Goal: Task Accomplishment & Management: Complete application form

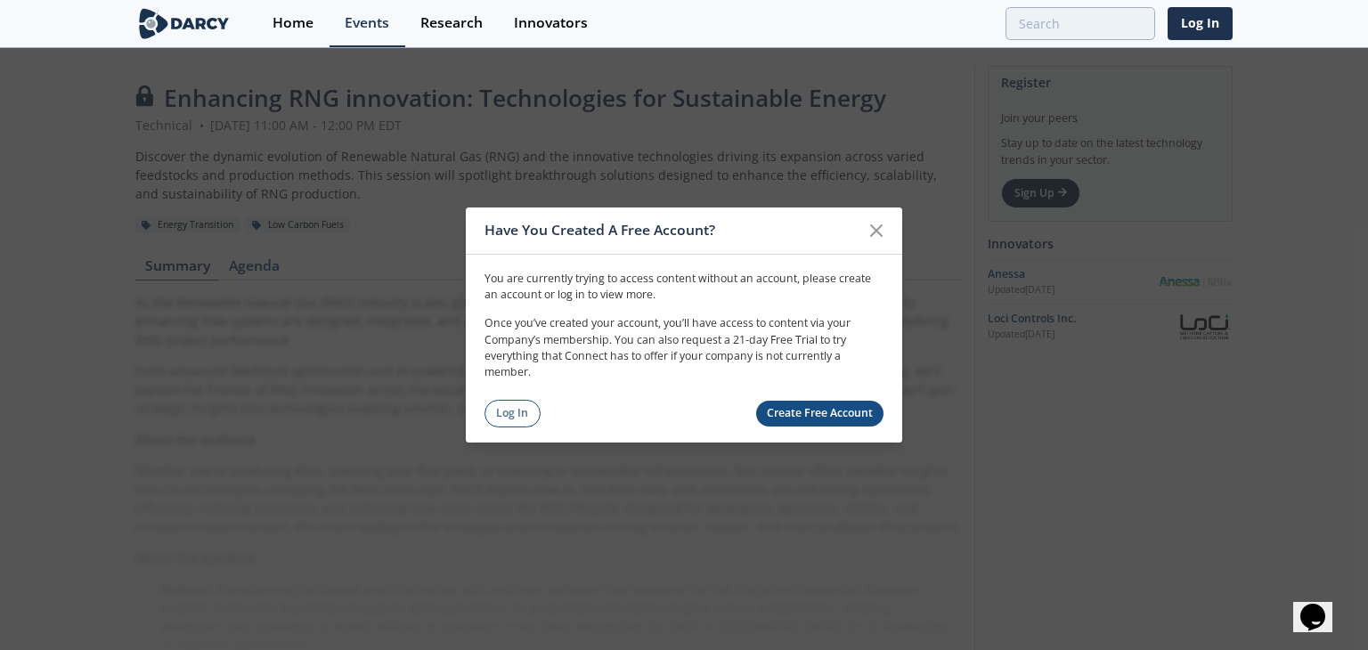
click at [804, 414] on link "Create Free Account" at bounding box center [820, 414] width 128 height 26
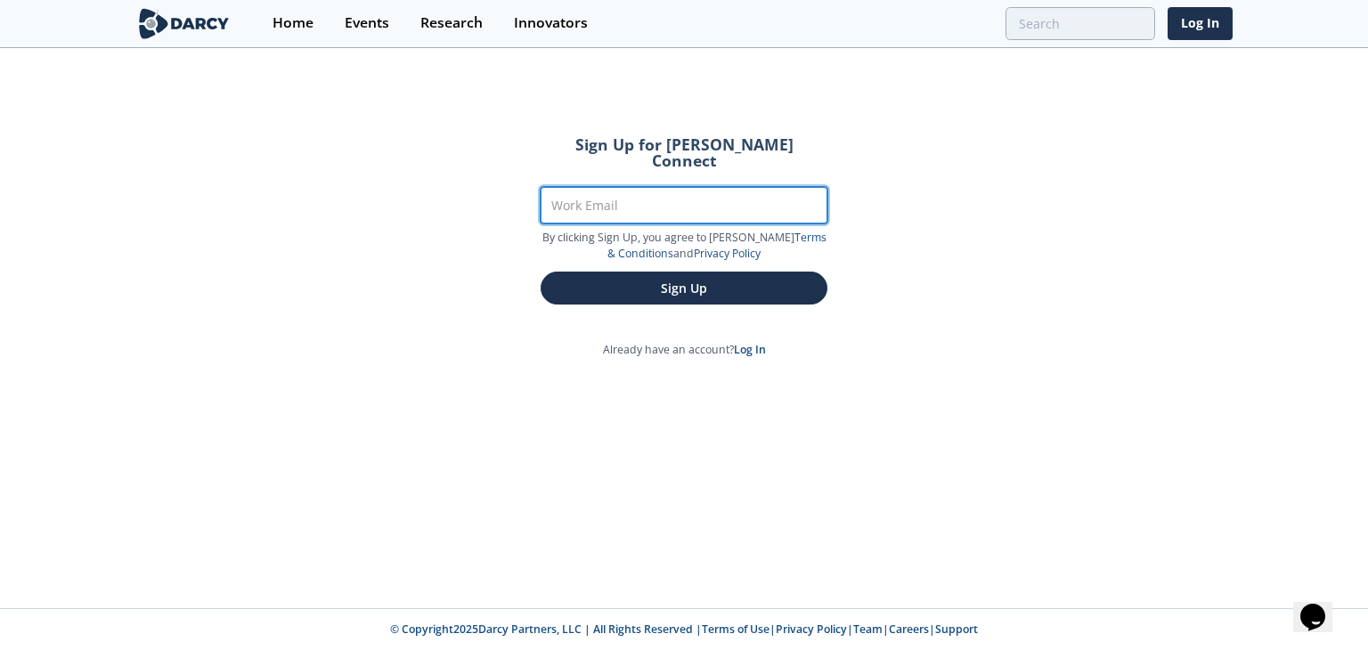
click at [643, 190] on input "Work Email" at bounding box center [683, 205] width 287 height 37
type input "[EMAIL_ADDRESS][DOMAIN_NAME]"
click at [540, 272] on button "Sign Up" at bounding box center [683, 288] width 287 height 33
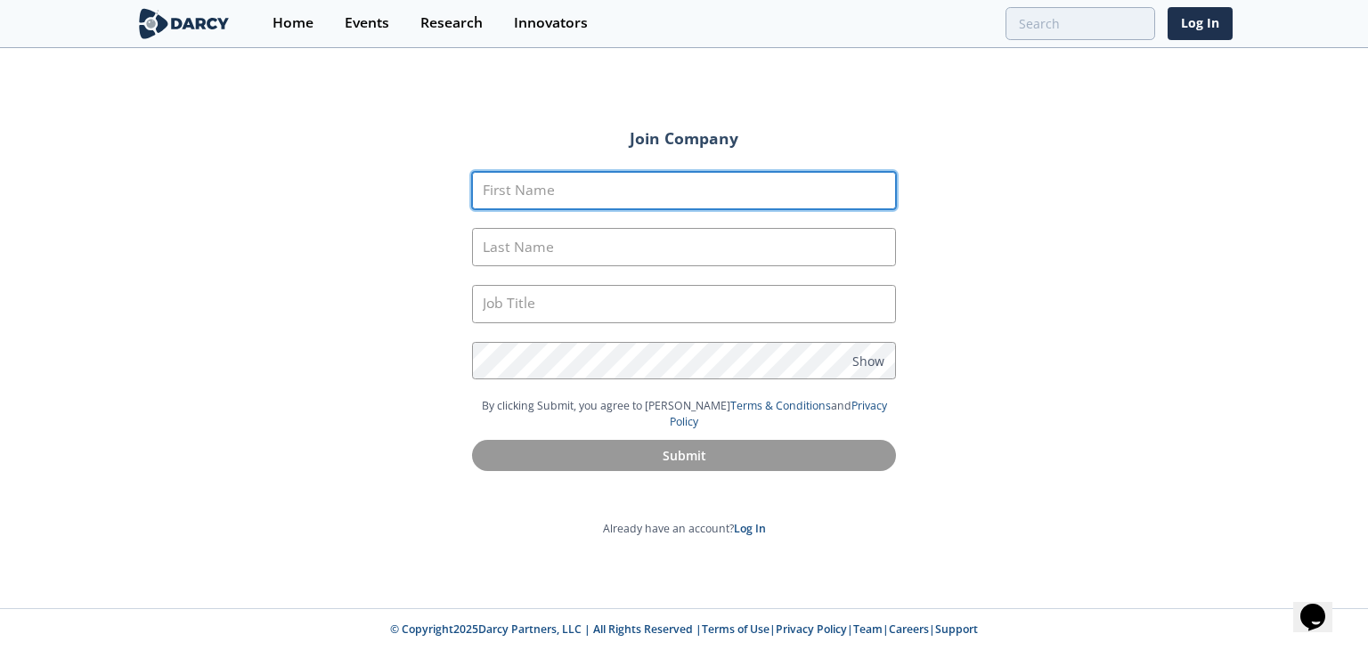
click at [643, 190] on input "First Name" at bounding box center [684, 191] width 424 height 38
type input "[PERSON_NAME]"
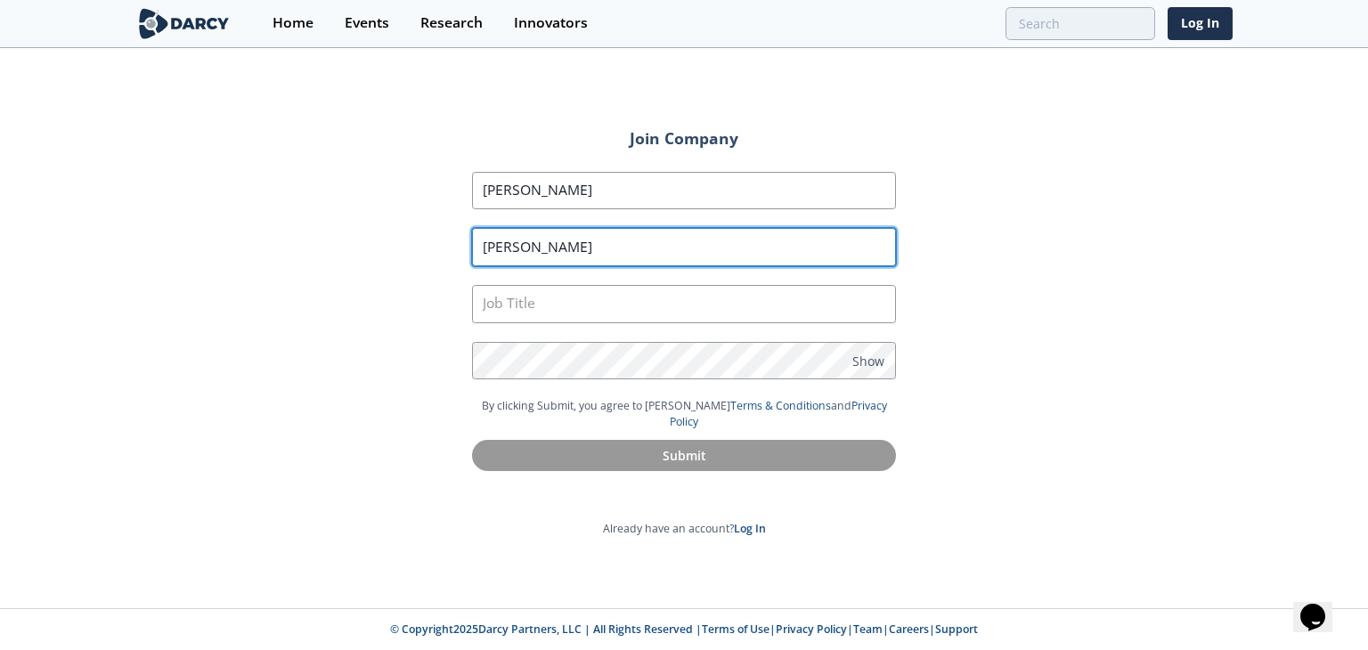
type input "[PERSON_NAME]"
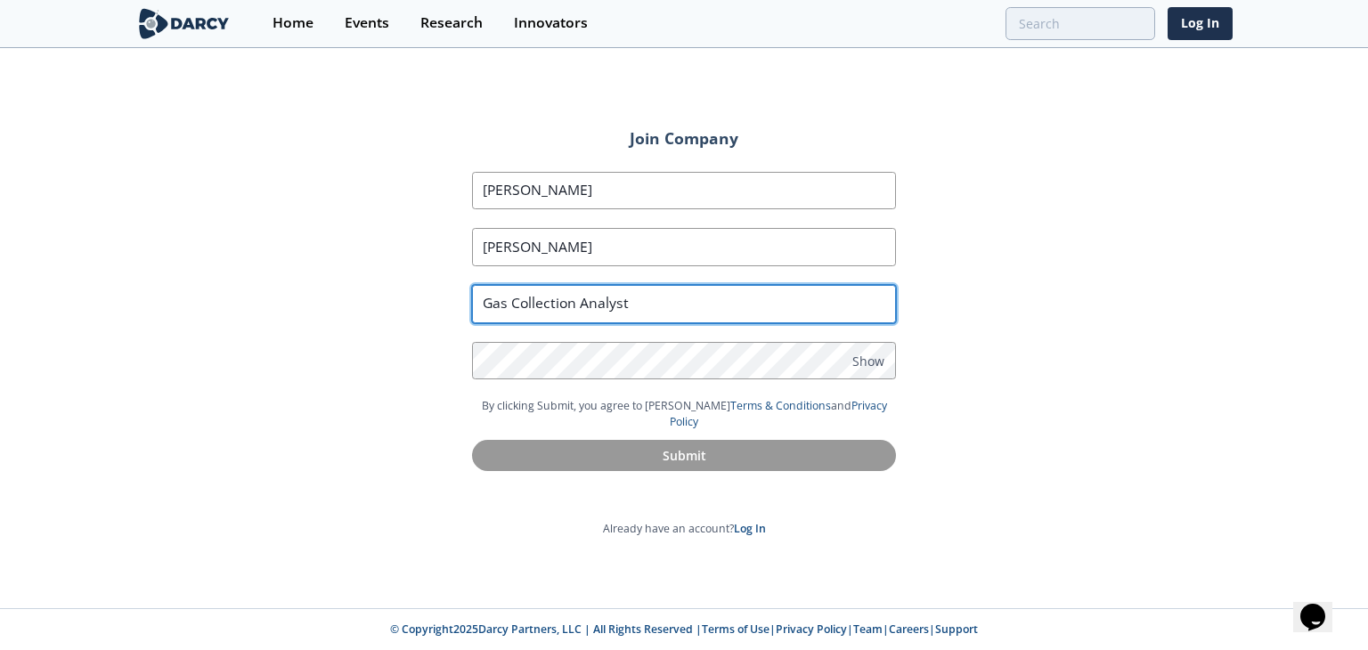
type input "Gas Collection Analyst"
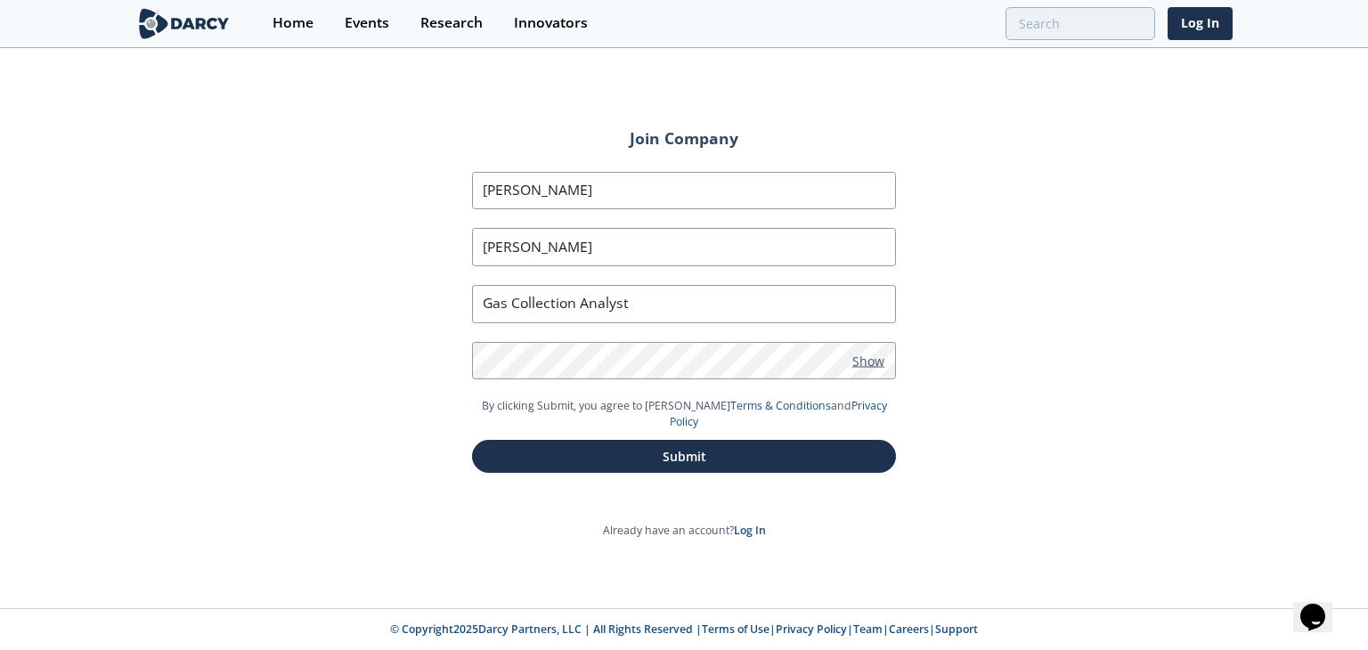
click at [863, 364] on span "Show" at bounding box center [868, 360] width 32 height 19
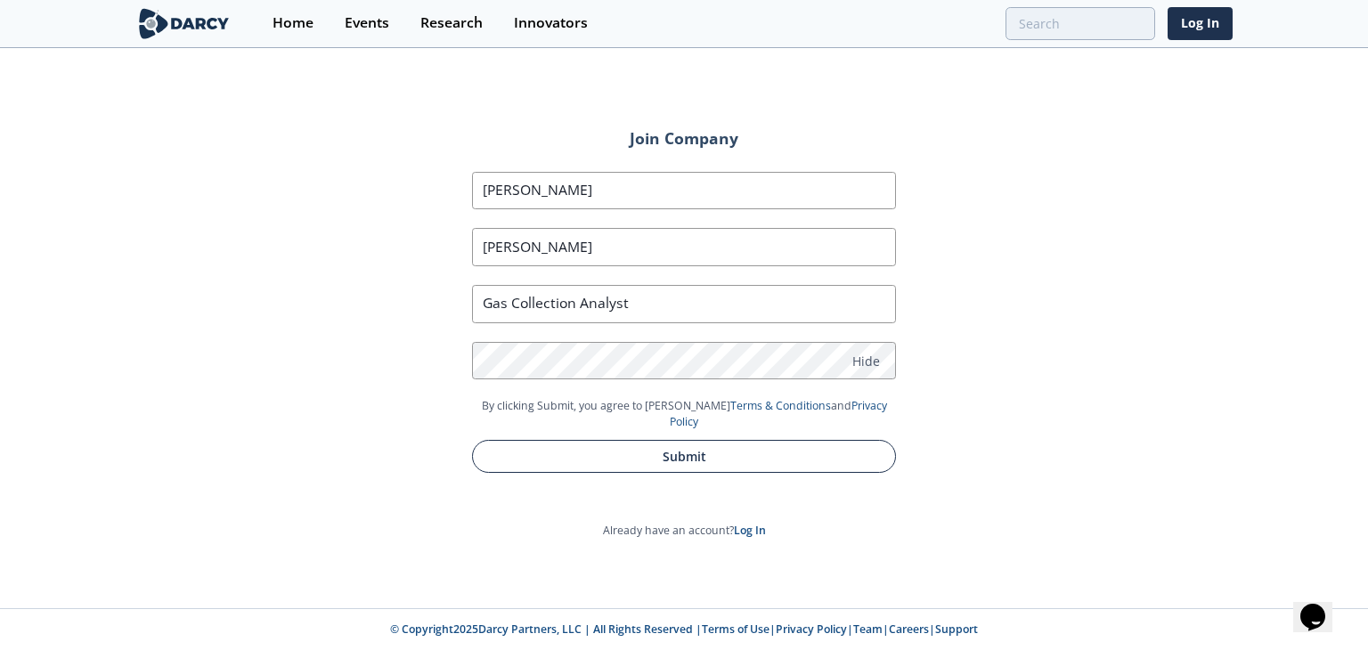
click at [636, 445] on button "Submit" at bounding box center [684, 456] width 424 height 33
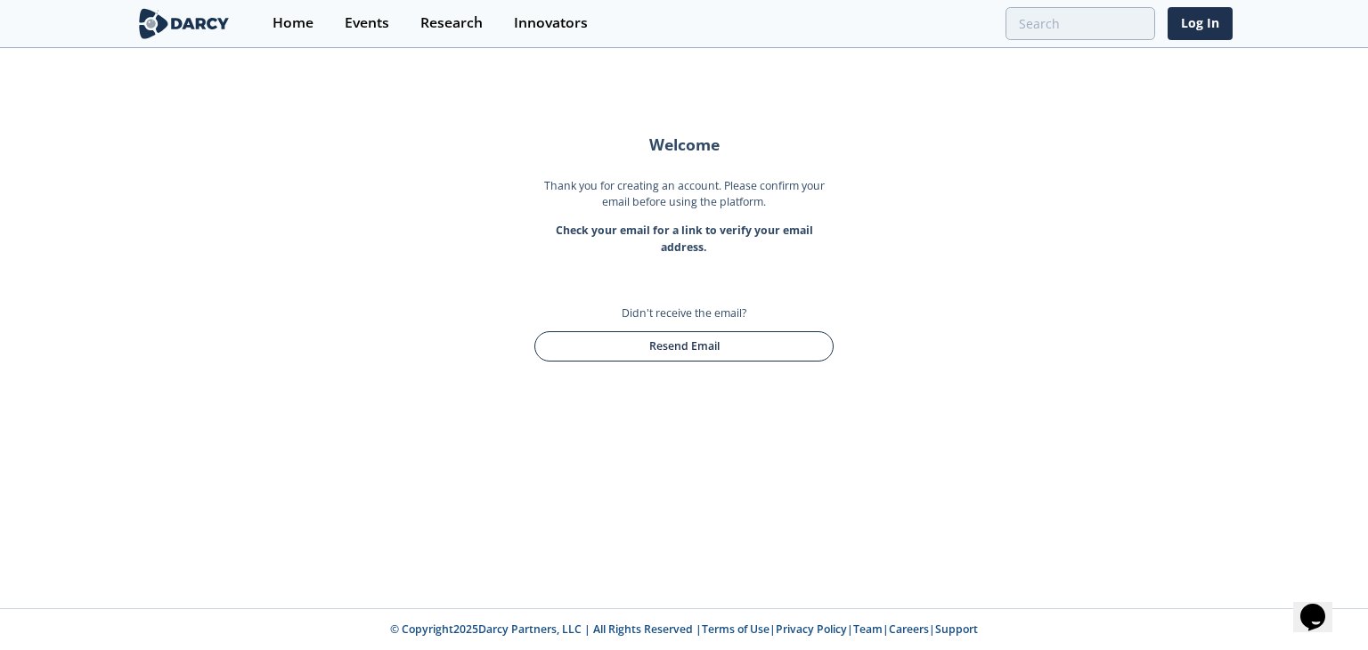
click at [685, 335] on button "Resend Email" at bounding box center [683, 346] width 299 height 30
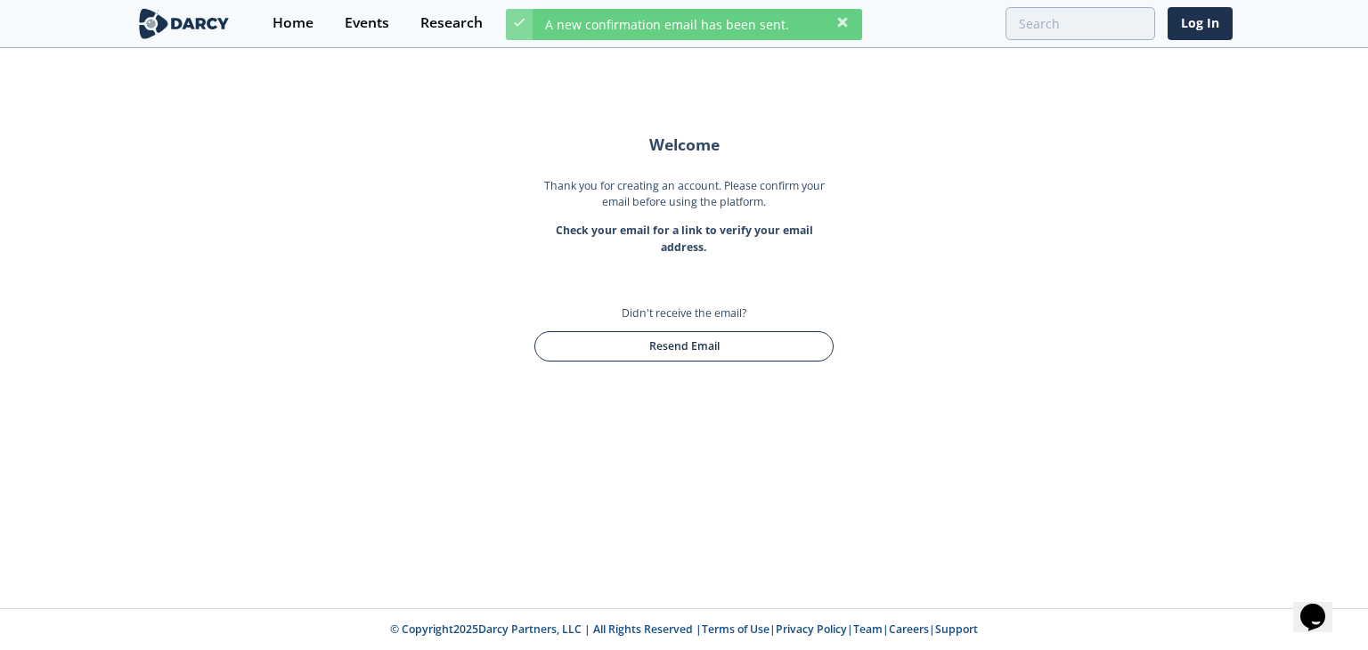
click at [685, 335] on button "Resend Email" at bounding box center [683, 346] width 299 height 30
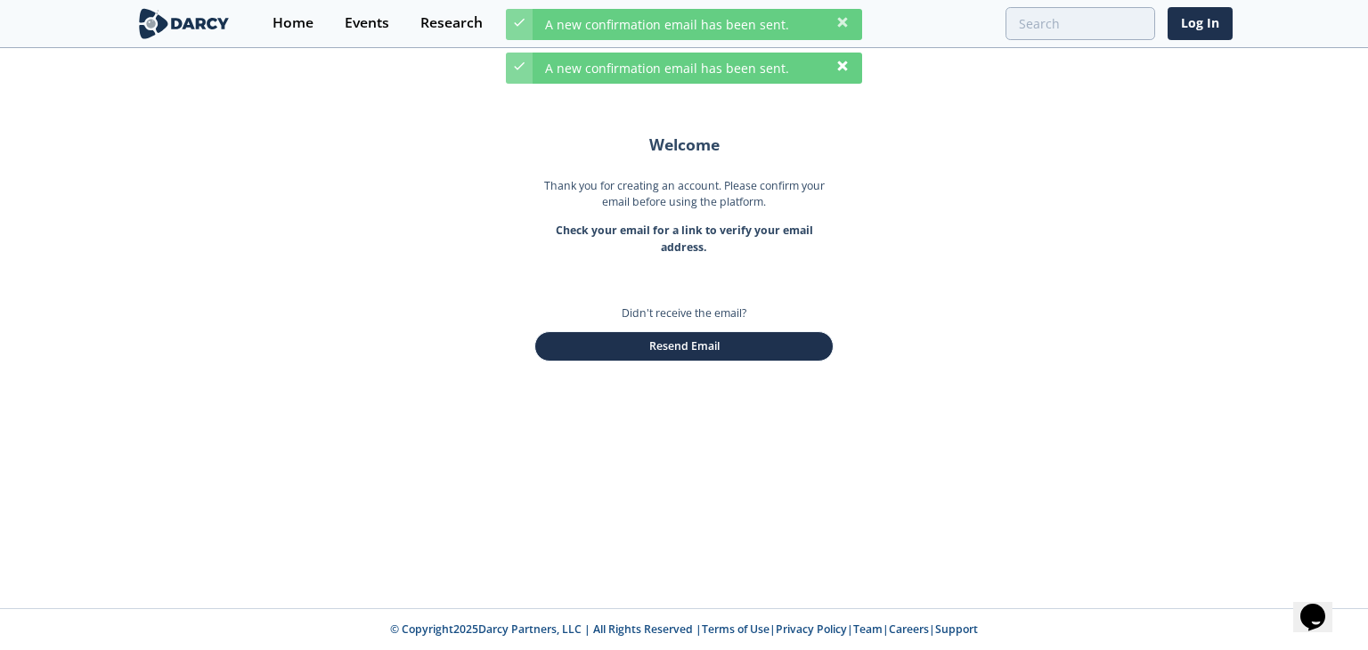
click at [842, 61] on icon at bounding box center [842, 66] width 14 height 14
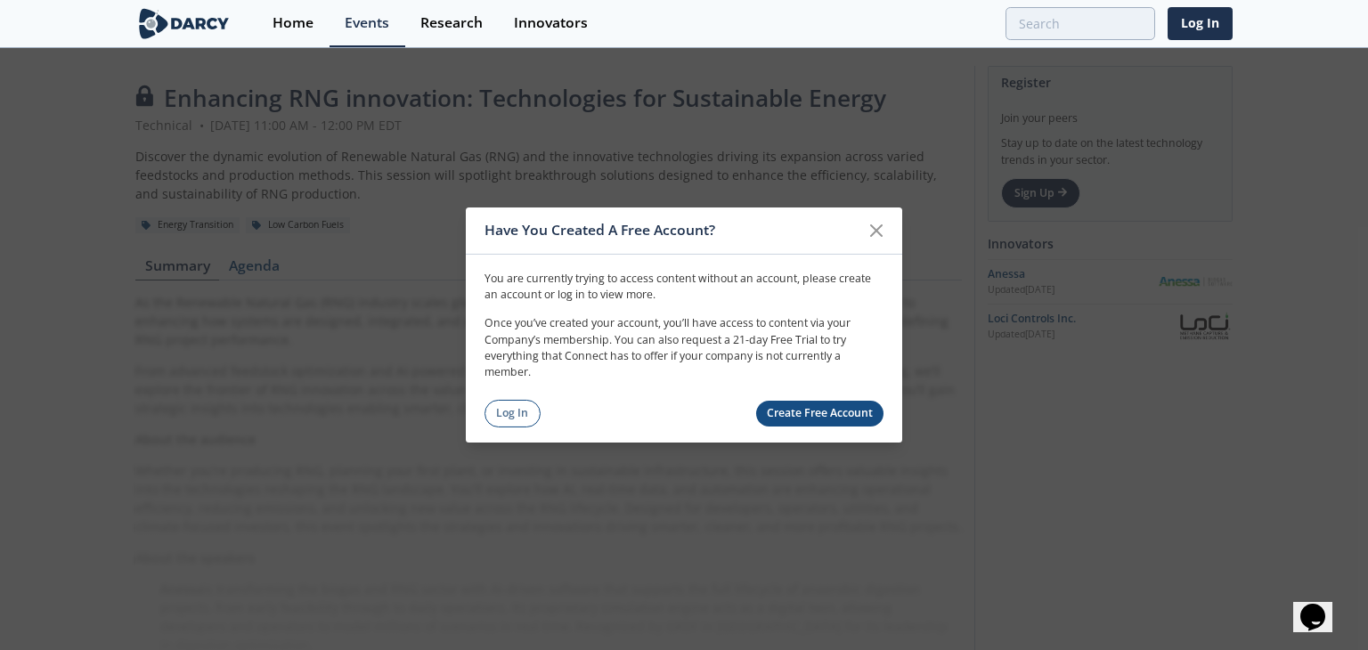
click at [832, 403] on link "Create Free Account" at bounding box center [820, 414] width 128 height 26
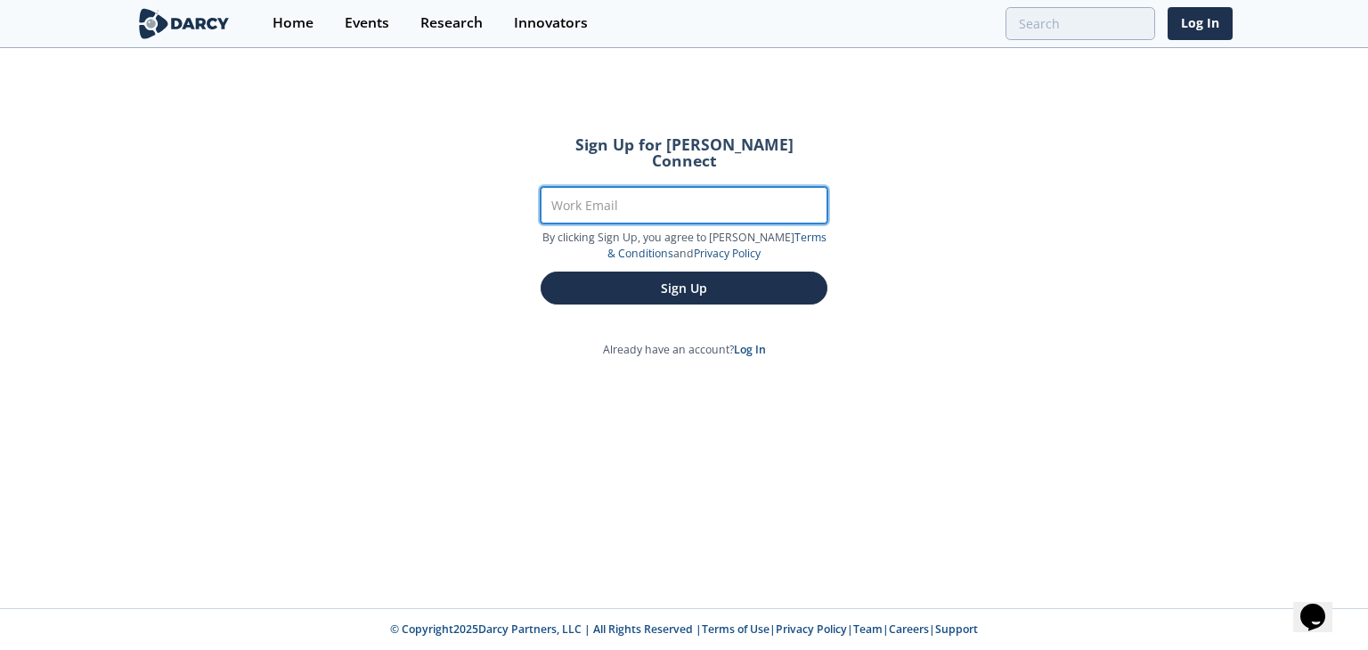
click at [695, 187] on input "Work Email" at bounding box center [683, 205] width 287 height 37
paste input "[EMAIL_ADDRESS][DOMAIN_NAME]"
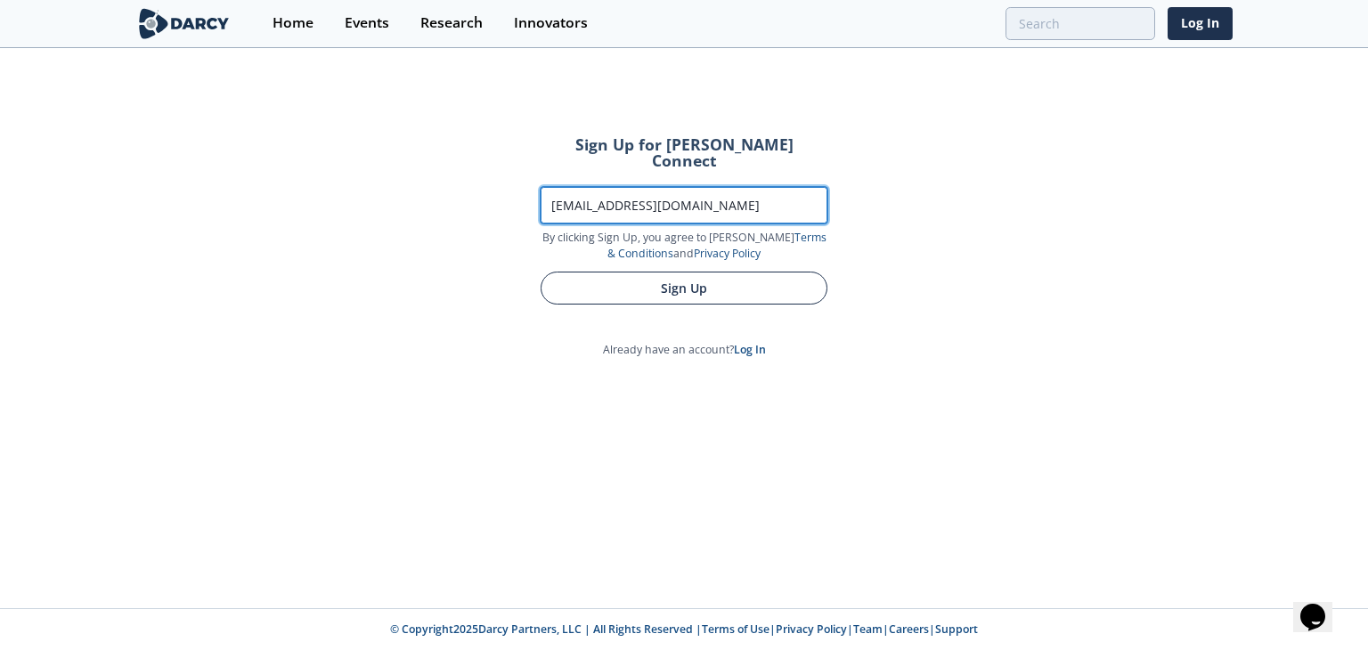
type input "[EMAIL_ADDRESS][DOMAIN_NAME]"
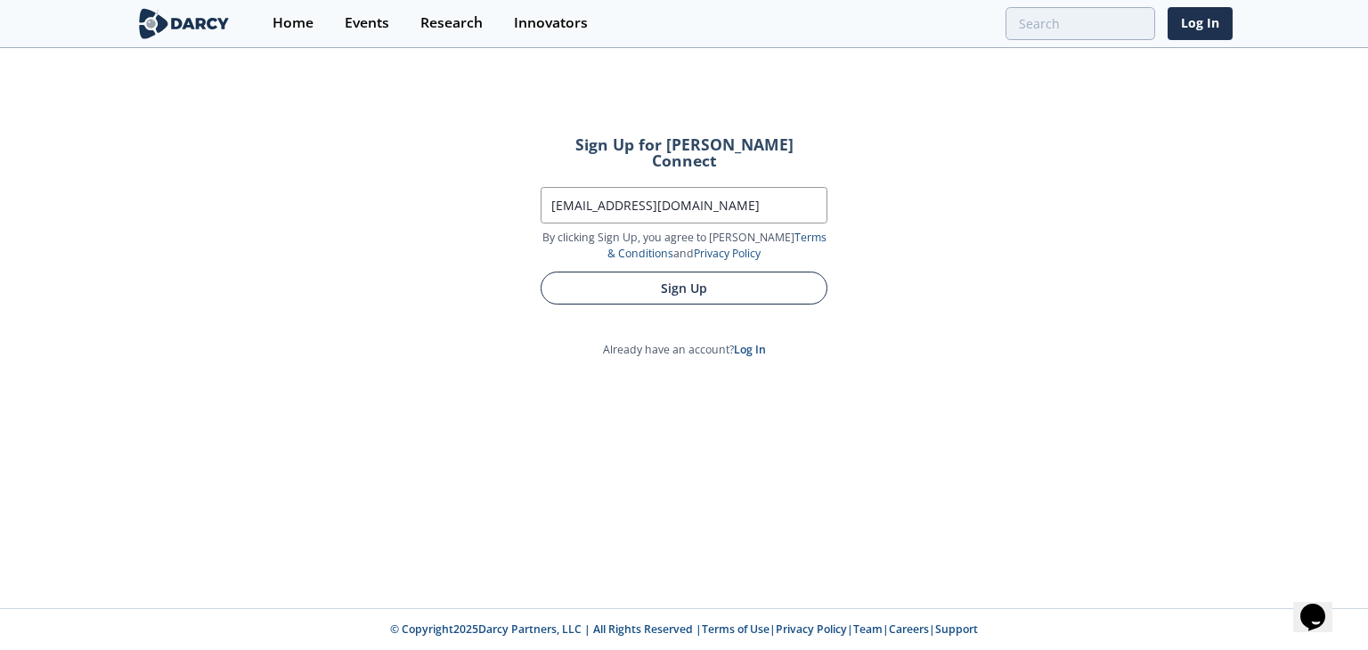
click at [557, 272] on button "Sign Up" at bounding box center [683, 288] width 287 height 33
click at [736, 275] on button "Sign Up" at bounding box center [683, 288] width 287 height 33
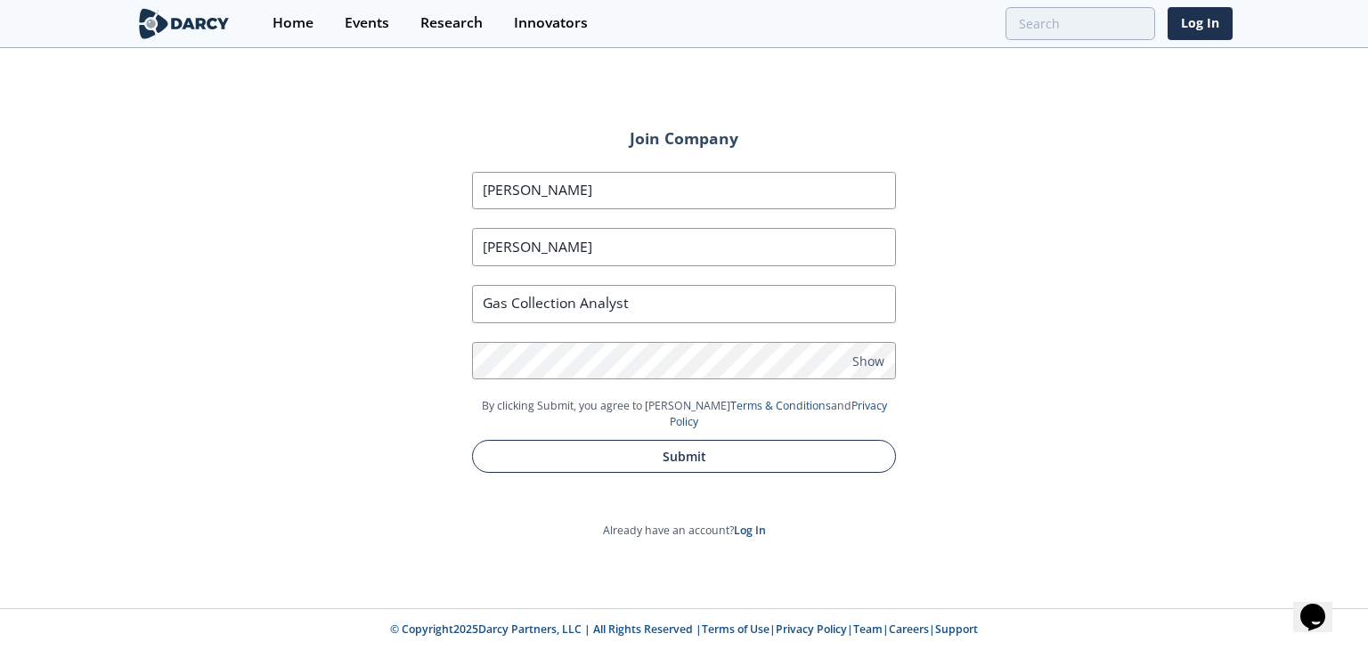
click at [655, 440] on button "Submit" at bounding box center [684, 456] width 424 height 33
